Goal: Information Seeking & Learning: Learn about a topic

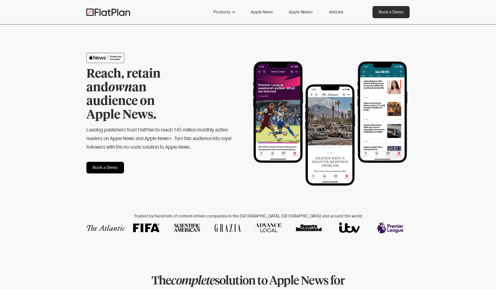
click at [269, 13] on link "Apple News" at bounding box center [262, 12] width 34 height 12
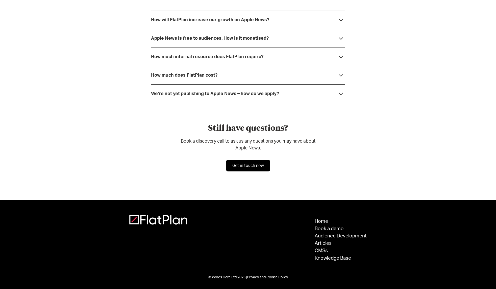
scroll to position [1389, 0]
click at [318, 219] on link "Home" at bounding box center [341, 221] width 52 height 5
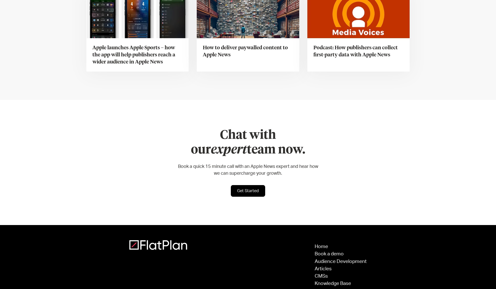
scroll to position [1971, 0]
click at [330, 281] on link "Knowledge Base" at bounding box center [341, 283] width 52 height 5
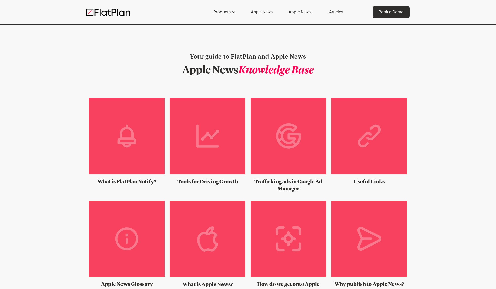
click at [336, 13] on link "Articles" at bounding box center [336, 12] width 26 height 12
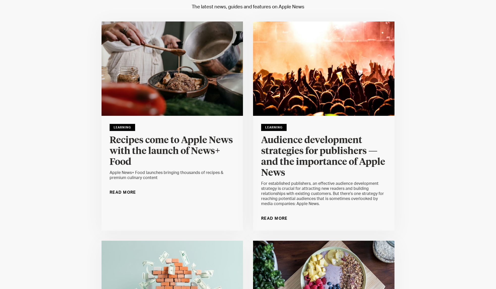
scroll to position [51, 0]
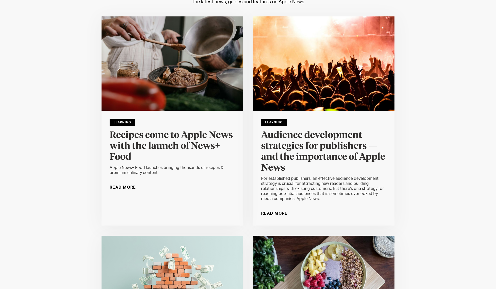
click at [274, 213] on div "Read More" at bounding box center [274, 213] width 27 height 8
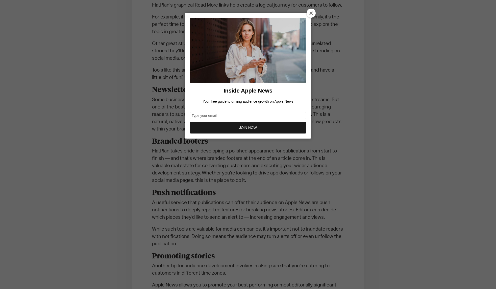
scroll to position [1048, 0]
click at [311, 12] on icon at bounding box center [311, 13] width 4 height 4
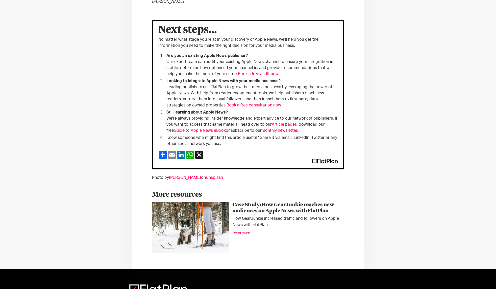
scroll to position [1779, 0]
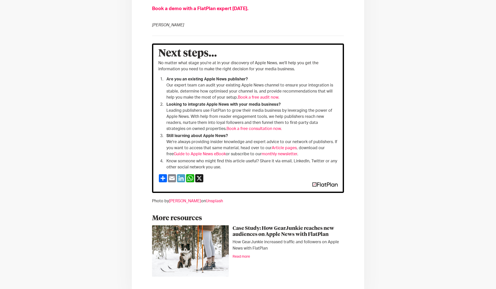
click at [180, 174] on link "LinkedIn" at bounding box center [181, 178] width 9 height 8
click at [173, 174] on link "Email" at bounding box center [171, 178] width 9 height 8
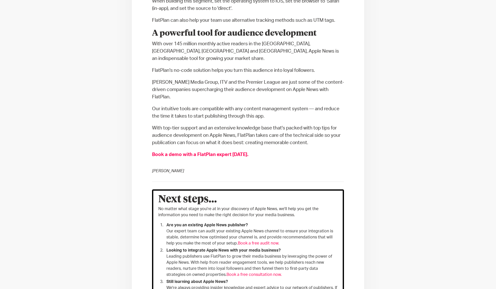
scroll to position [1650, 0]
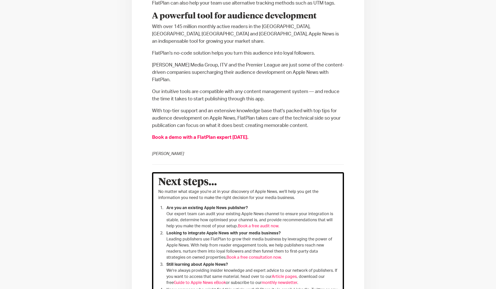
drag, startPoint x: 153, startPoint y: 126, endPoint x: 180, endPoint y: 125, distance: 27.3
click at [180, 151] on p "Kieran Delaney" at bounding box center [248, 154] width 192 height 6
copy p "Kieran Delaney"
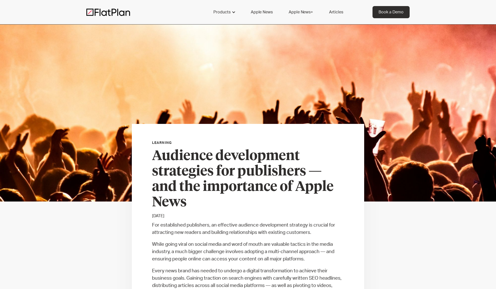
scroll to position [0, 0]
click at [262, 12] on link "Apple News" at bounding box center [262, 12] width 34 height 12
